Goal: Task Accomplishment & Management: Manage account settings

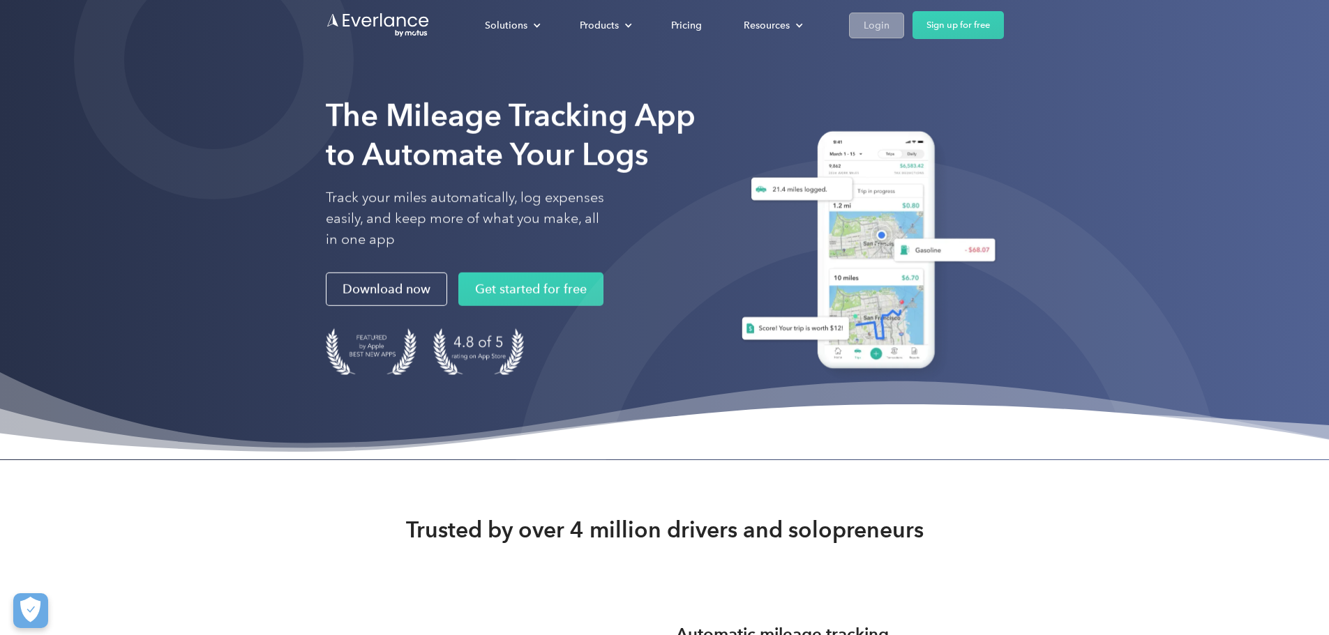
click at [889, 28] on div "Login" at bounding box center [876, 25] width 26 height 17
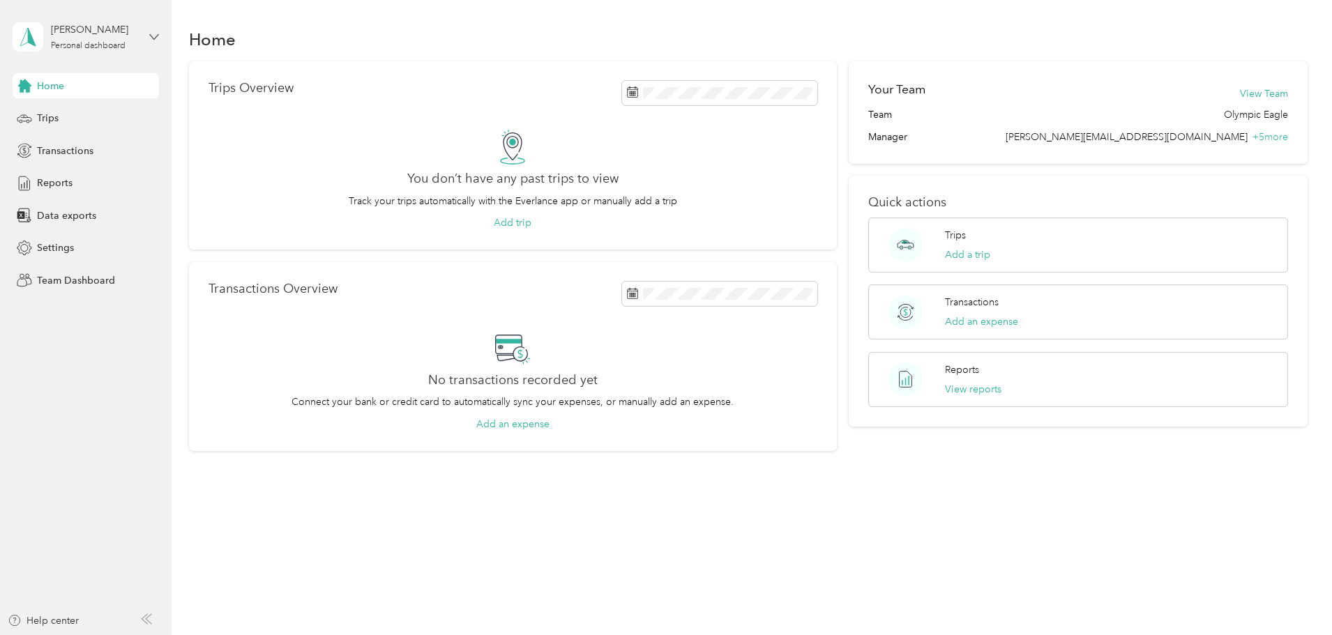
click at [152, 36] on icon at bounding box center [154, 36] width 8 height 5
click at [153, 115] on div "Team dashboard" at bounding box center [238, 108] width 432 height 24
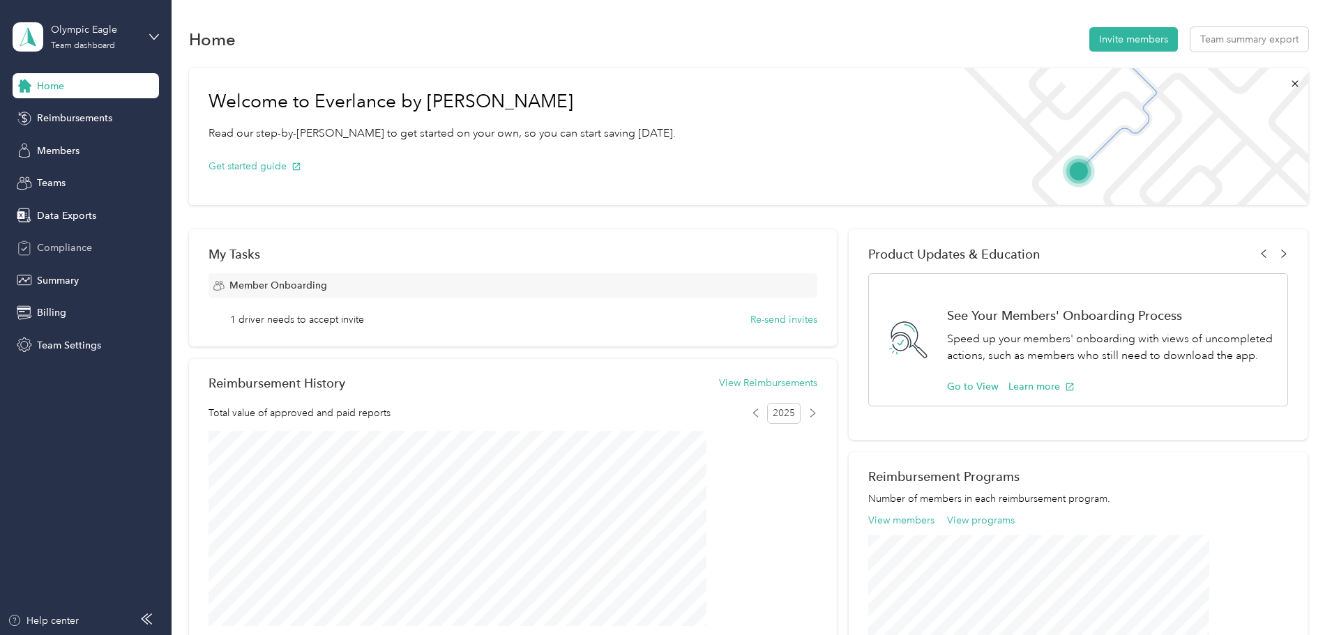
click at [93, 236] on div "Compliance" at bounding box center [86, 248] width 146 height 25
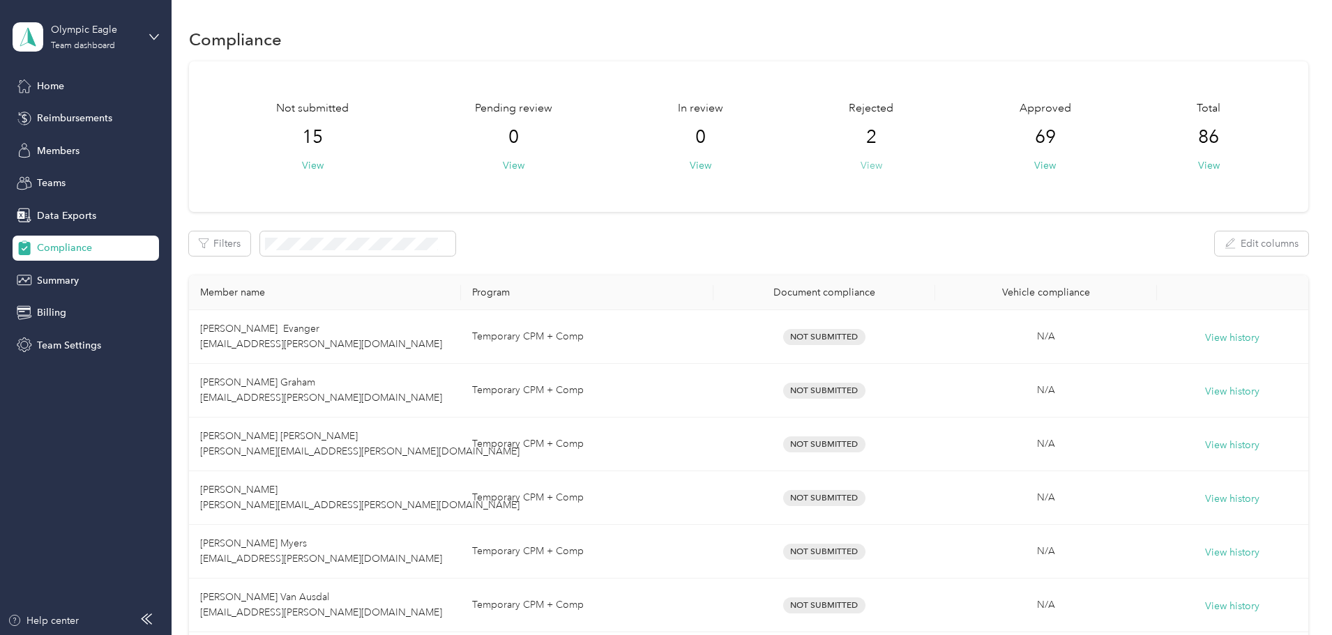
click at [861, 165] on button "View" at bounding box center [872, 165] width 22 height 15
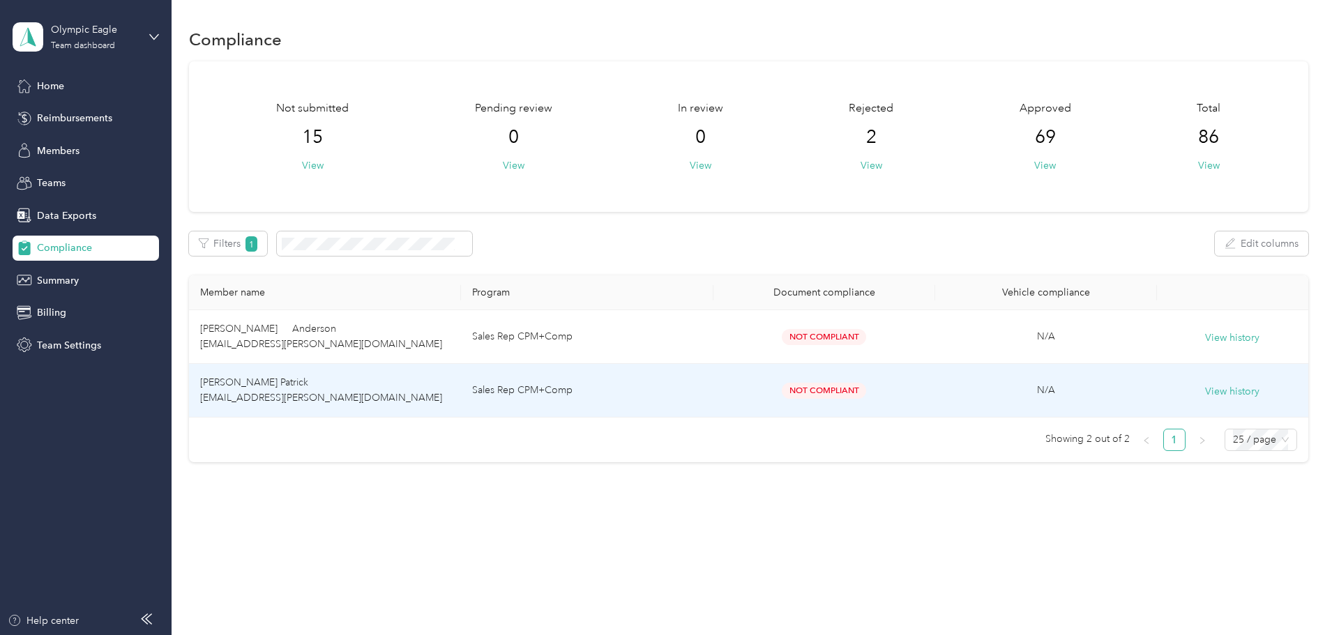
click at [709, 391] on td "Sales Rep CPM+Comp" at bounding box center [587, 391] width 252 height 54
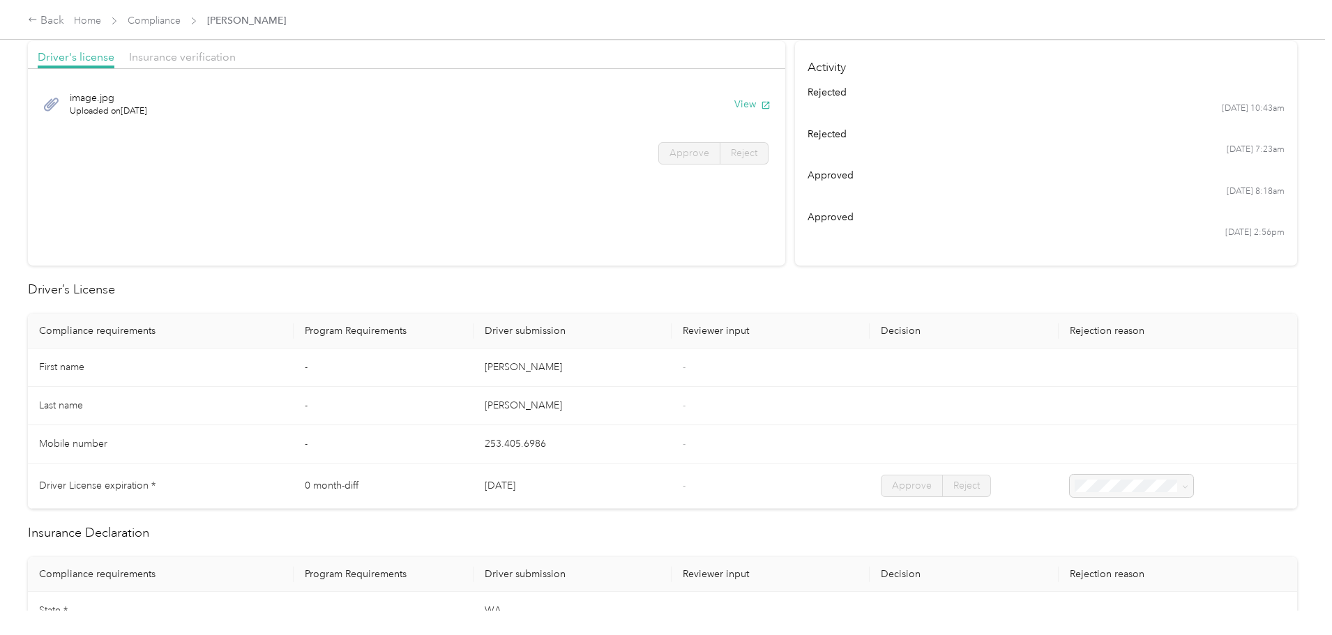
scroll to position [70, 0]
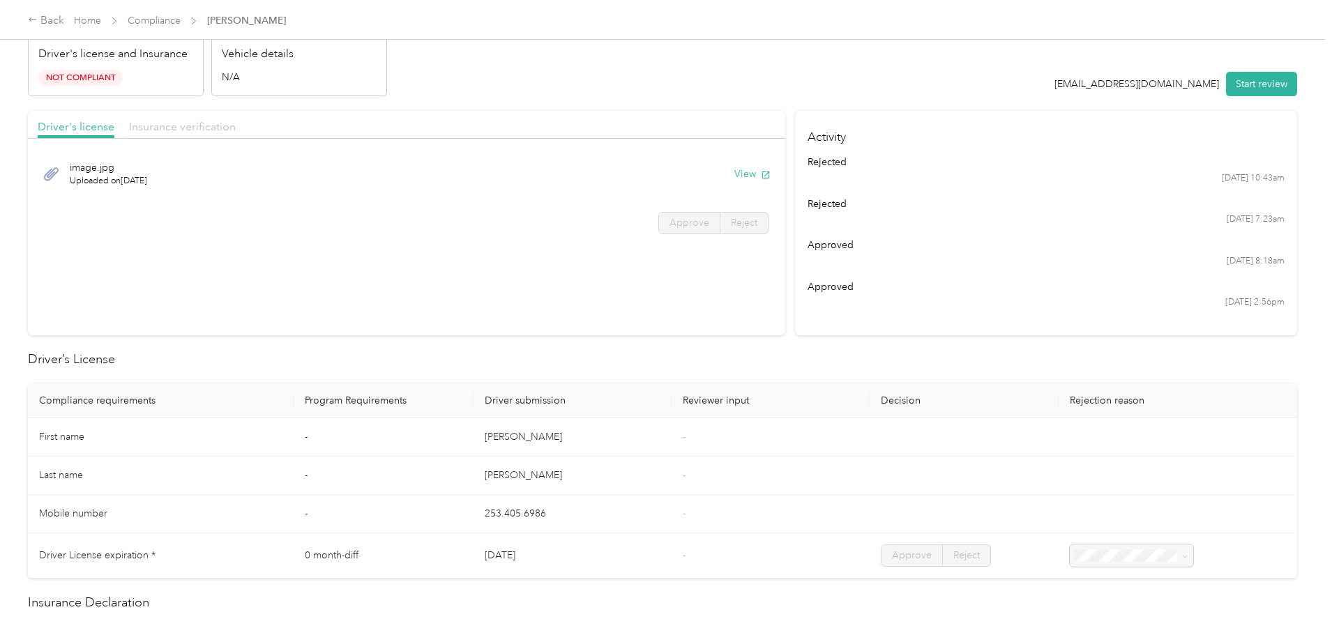
click at [236, 130] on span "Insurance verification" at bounding box center [182, 126] width 107 height 13
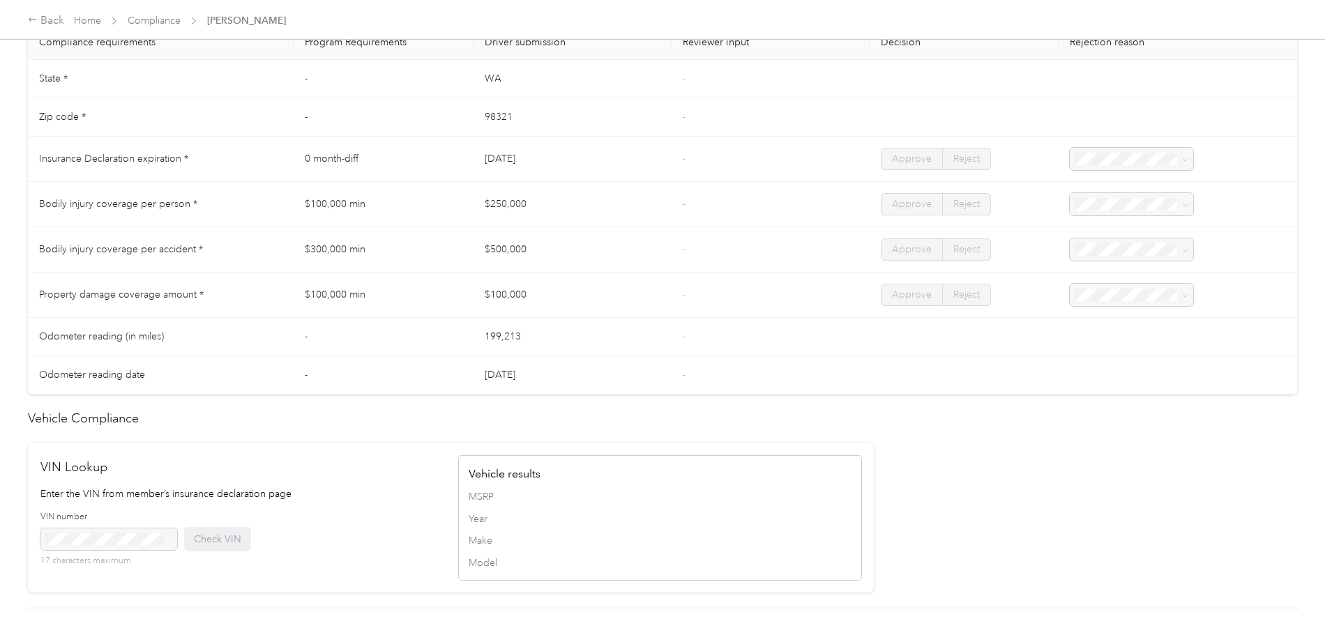
scroll to position [1053, 0]
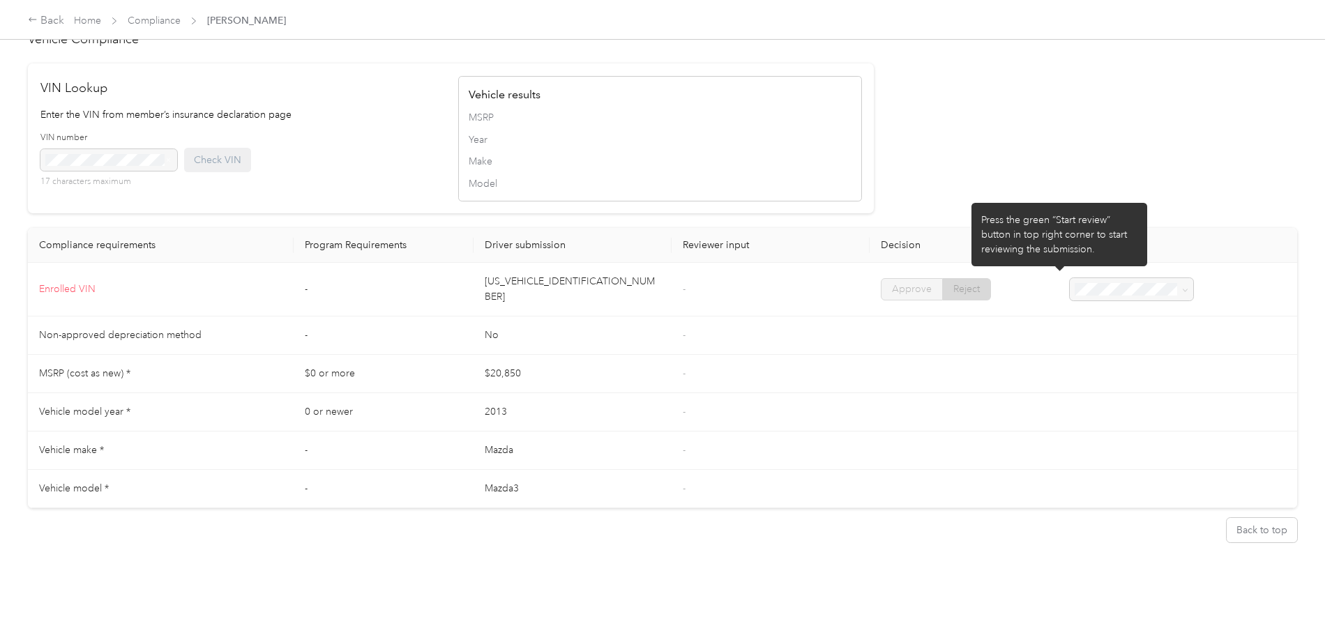
click at [1090, 290] on div at bounding box center [1131, 289] width 123 height 22
click at [1105, 278] on div at bounding box center [1131, 289] width 123 height 22
drag, startPoint x: 1105, startPoint y: 283, endPoint x: 1059, endPoint y: 285, distance: 46.1
click at [1097, 284] on div at bounding box center [1131, 289] width 123 height 22
click at [1070, 283] on div at bounding box center [1131, 289] width 123 height 22
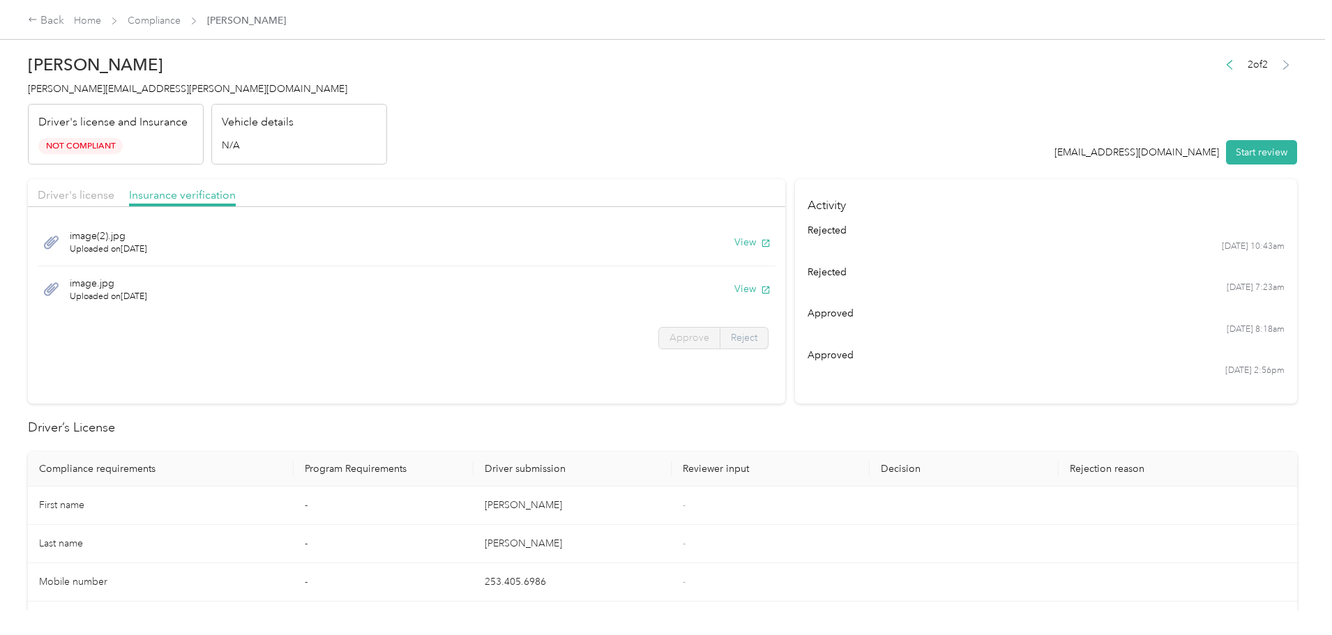
scroll to position [0, 0]
click at [147, 298] on span "Uploaded on [DATE]" at bounding box center [108, 298] width 77 height 13
click at [734, 243] on button "View" at bounding box center [752, 243] width 36 height 15
click at [734, 285] on button "View" at bounding box center [752, 290] width 36 height 15
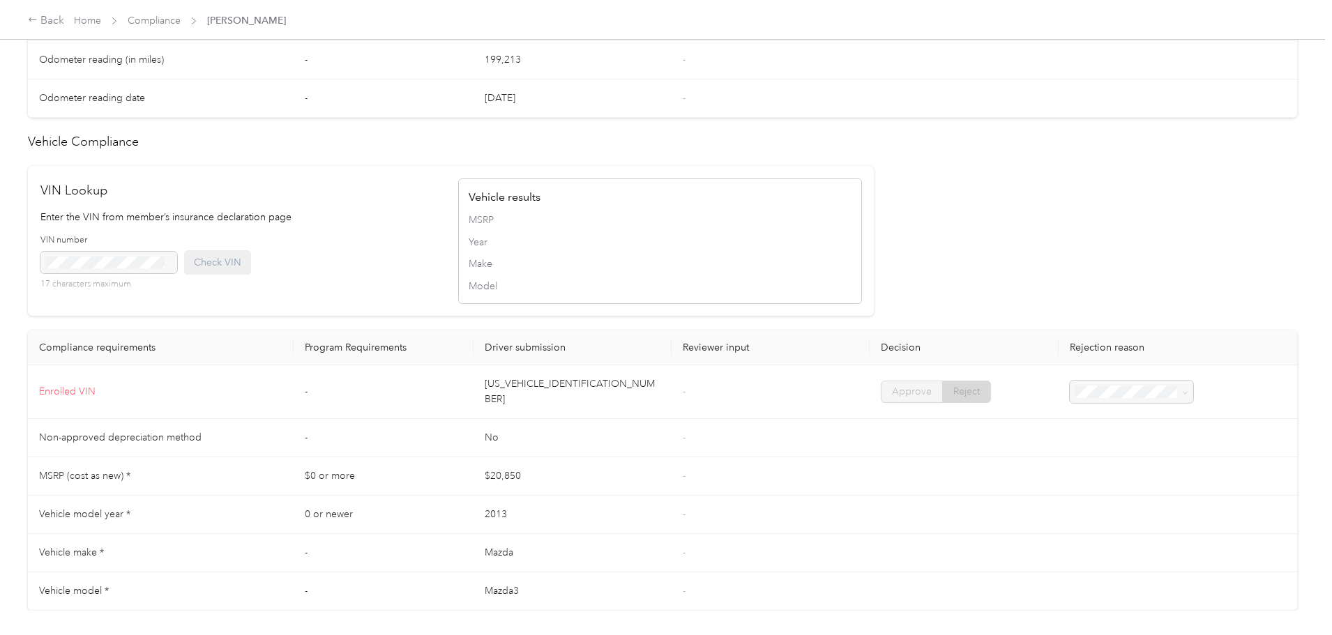
scroll to position [1046, 0]
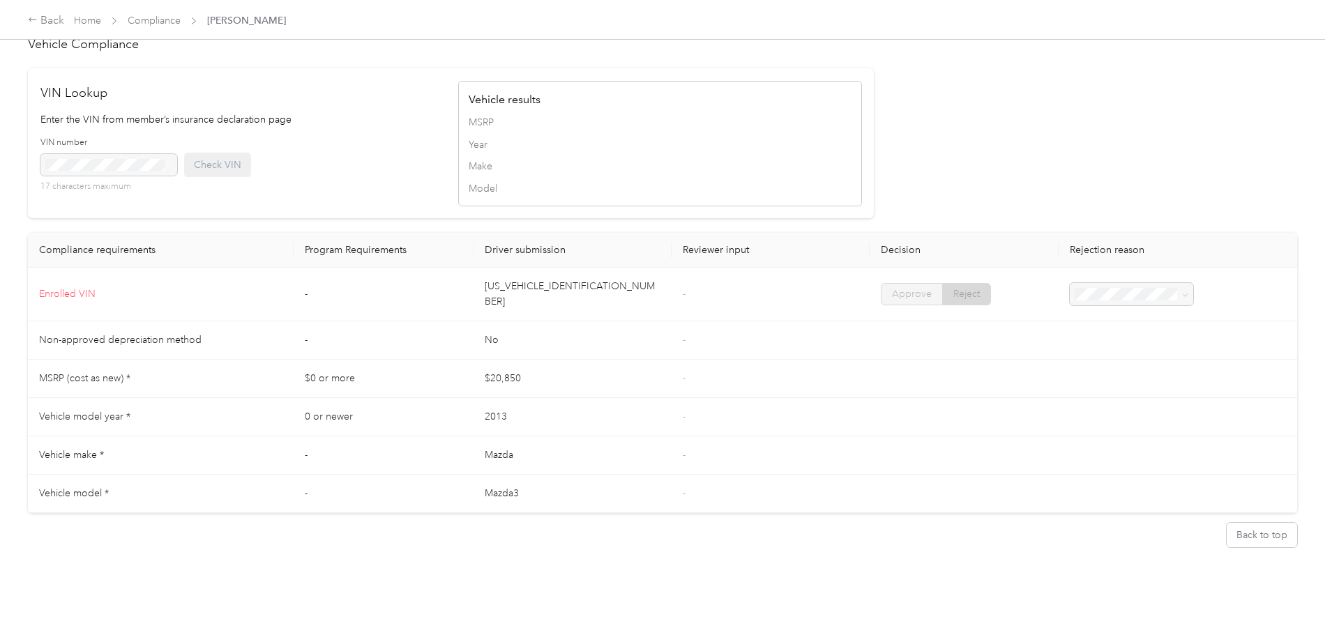
click at [1070, 299] on div at bounding box center [1131, 294] width 123 height 22
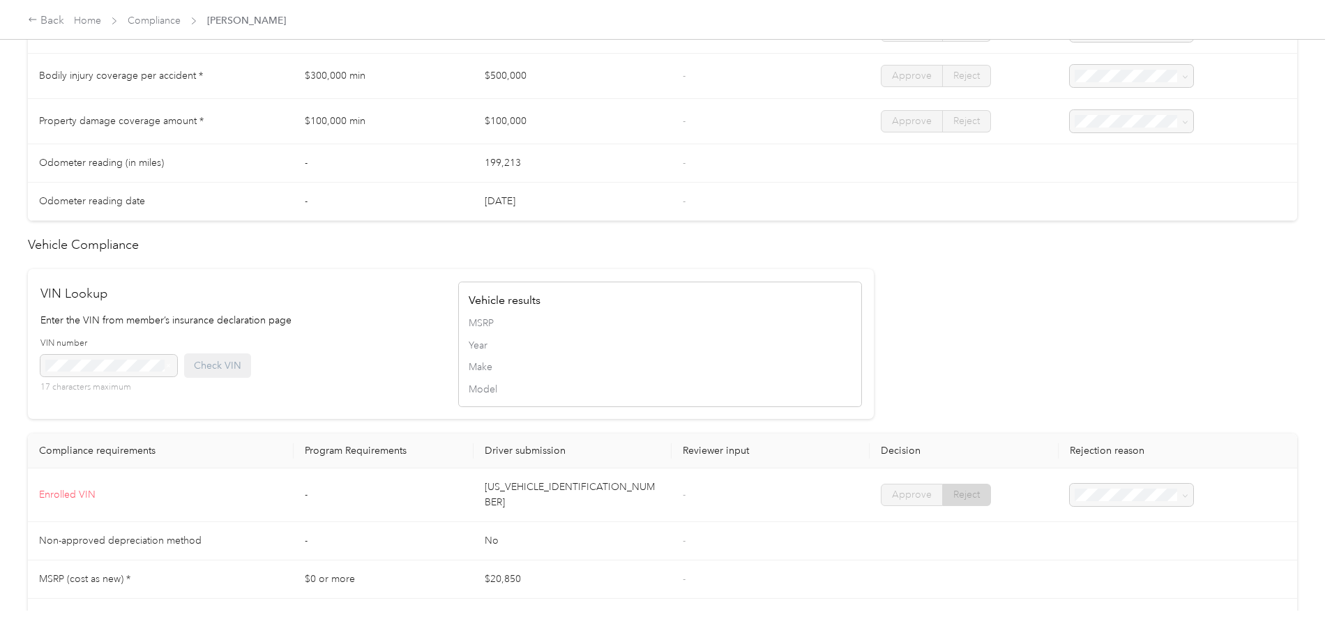
scroll to position [558, 0]
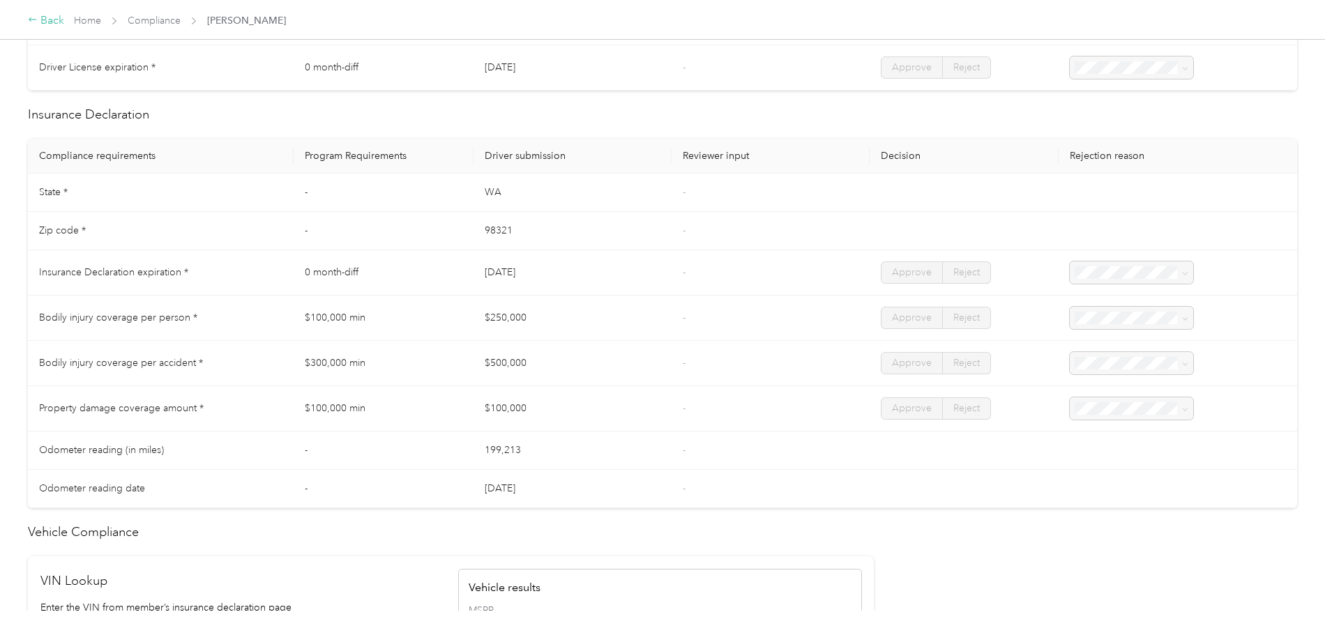
click at [64, 22] on div "Back" at bounding box center [46, 21] width 36 height 17
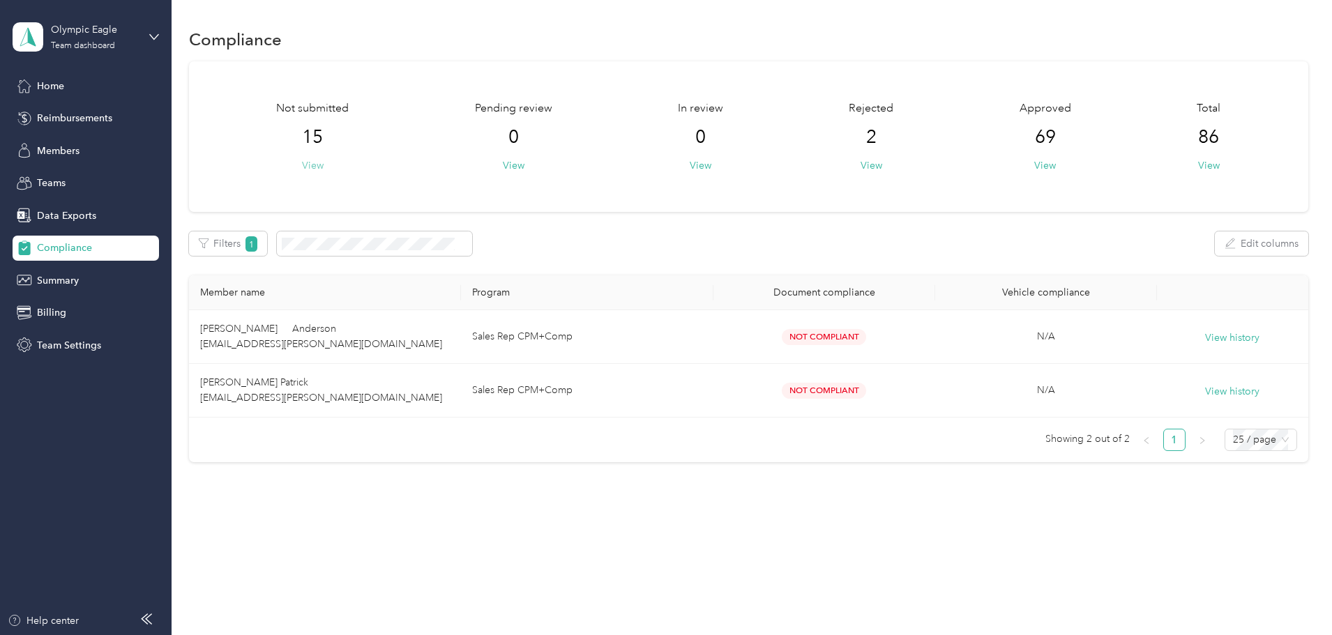
click at [324, 163] on button "View" at bounding box center [313, 165] width 22 height 15
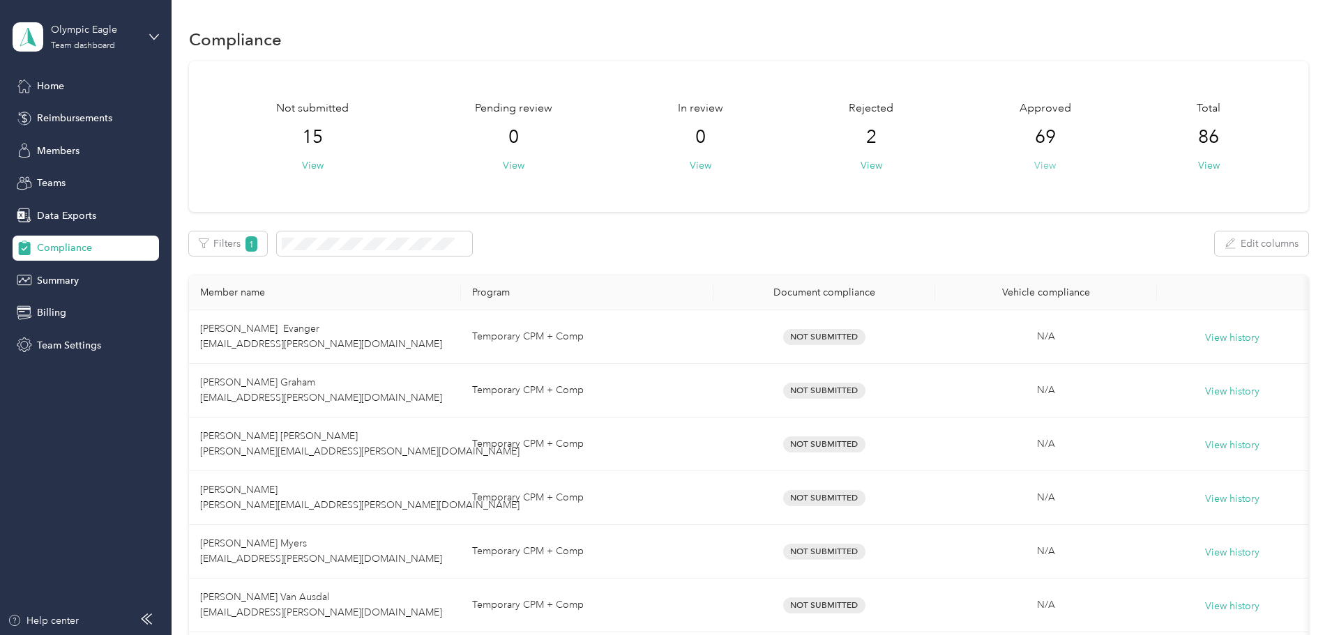
click at [1034, 165] on button "View" at bounding box center [1045, 165] width 22 height 15
